Goal: Find contact information: Find contact information

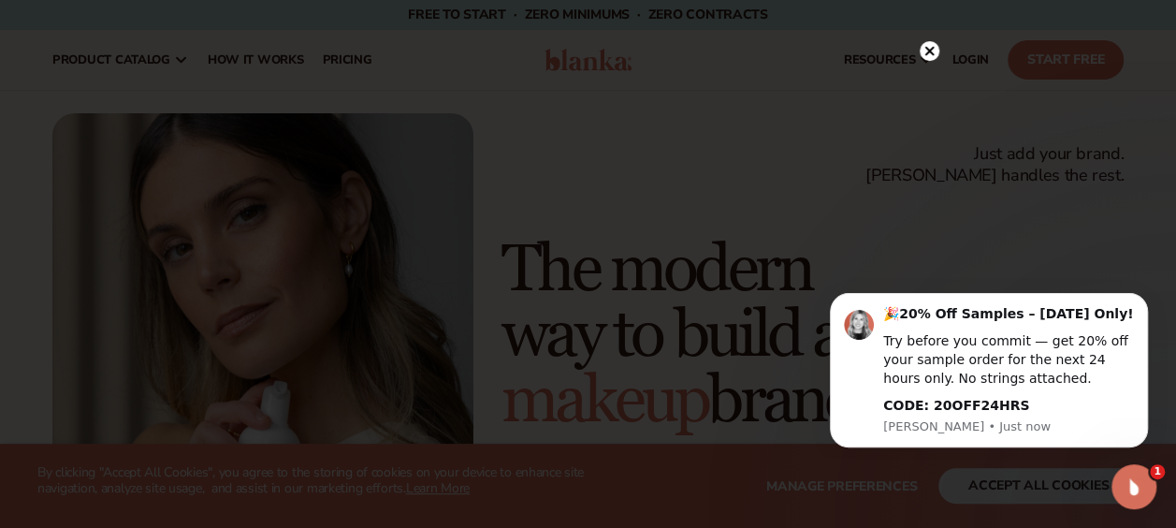
click at [931, 49] on icon at bounding box center [928, 50] width 9 height 9
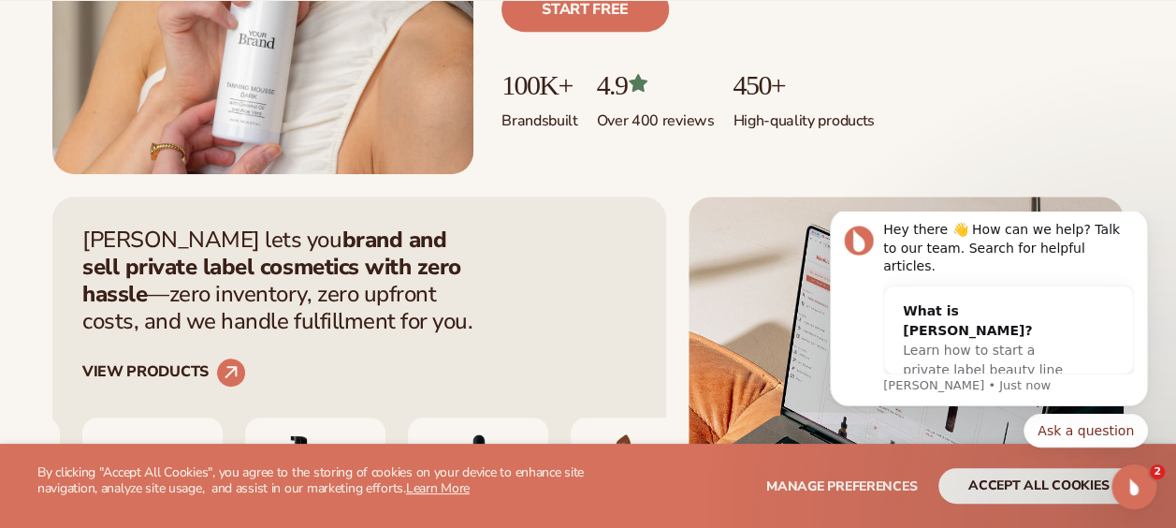
scroll to position [483, 0]
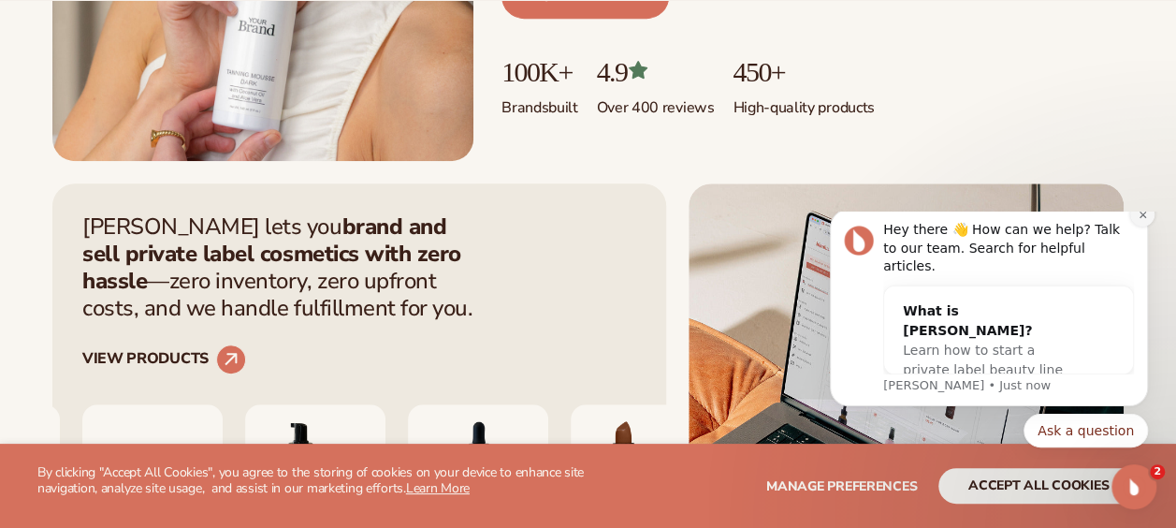
click at [1143, 217] on icon "Dismiss notification" at bounding box center [1142, 214] width 7 height 7
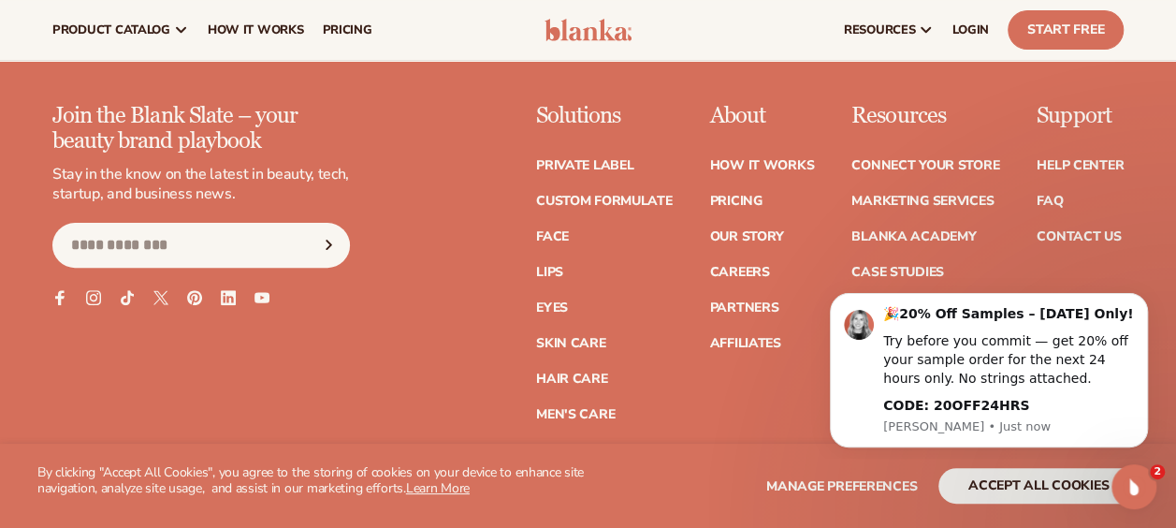
scroll to position [7231, 0]
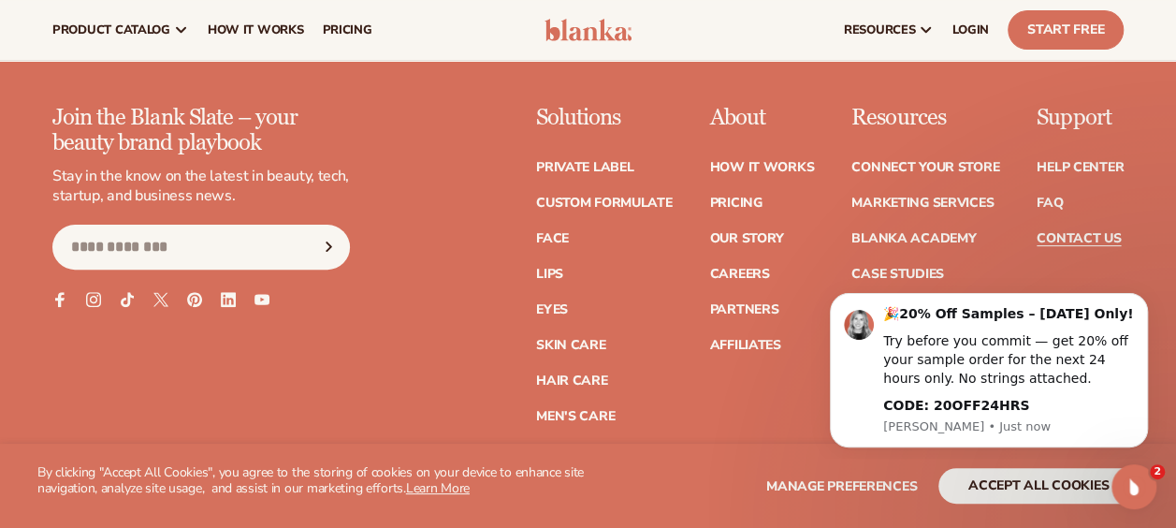
click at [1083, 232] on link "Contact Us" at bounding box center [1079, 238] width 84 height 13
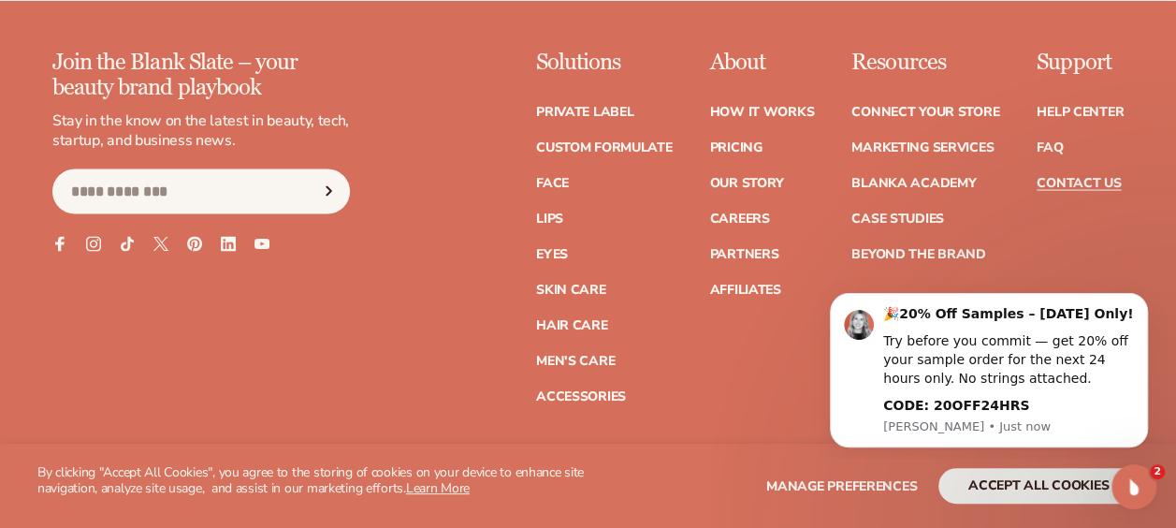
scroll to position [1719, 0]
